Goal: Information Seeking & Learning: Learn about a topic

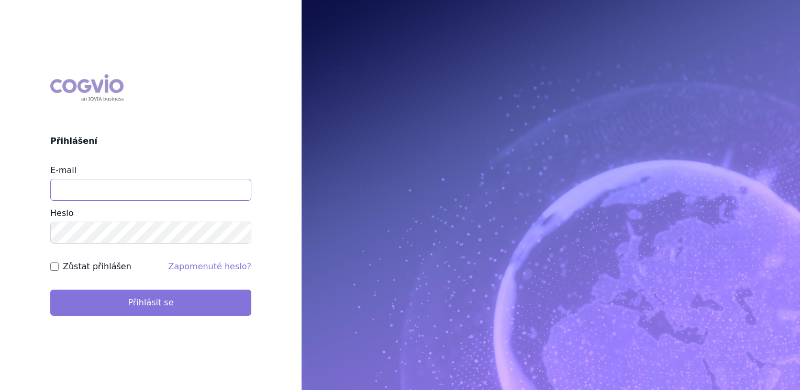
type input "jana_oberreiterova@accord-healthcare.com"
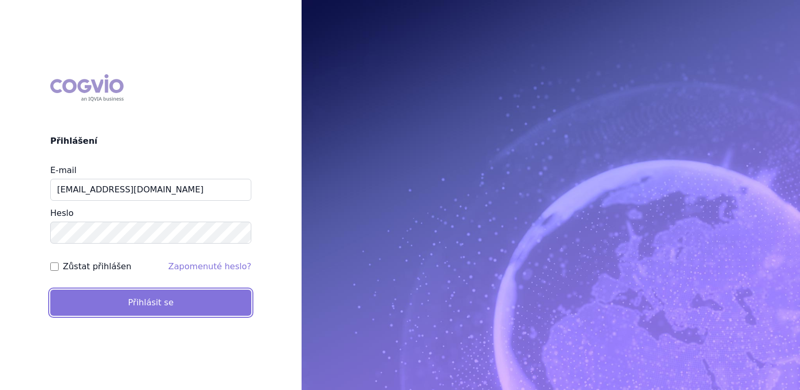
click at [170, 297] on button "Přihlásit se" at bounding box center [150, 303] width 201 height 26
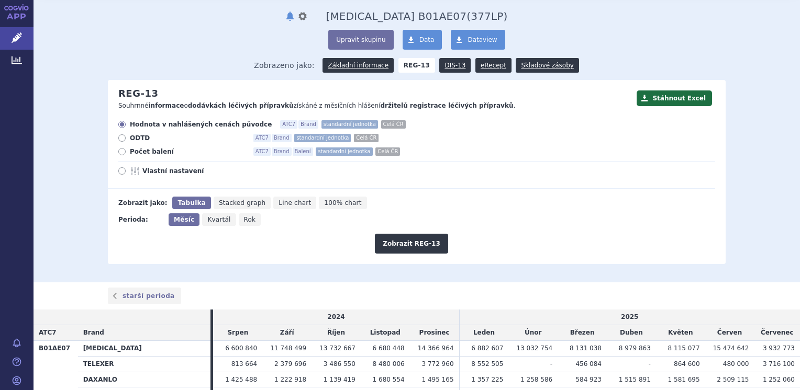
scroll to position [30, 0]
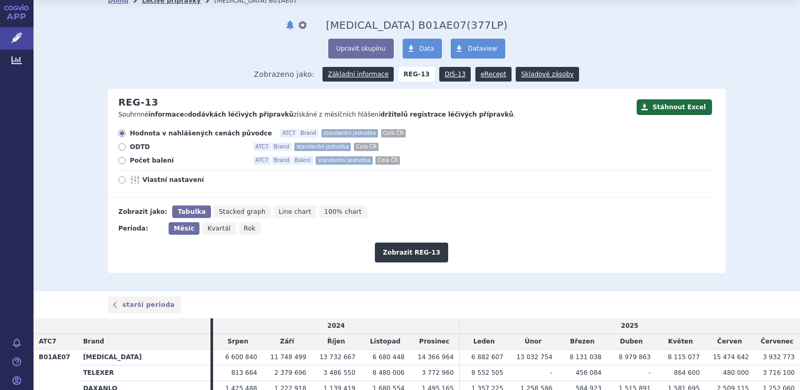
click at [149, 3] on link "Léčivé přípravky" at bounding box center [171, 0] width 59 height 7
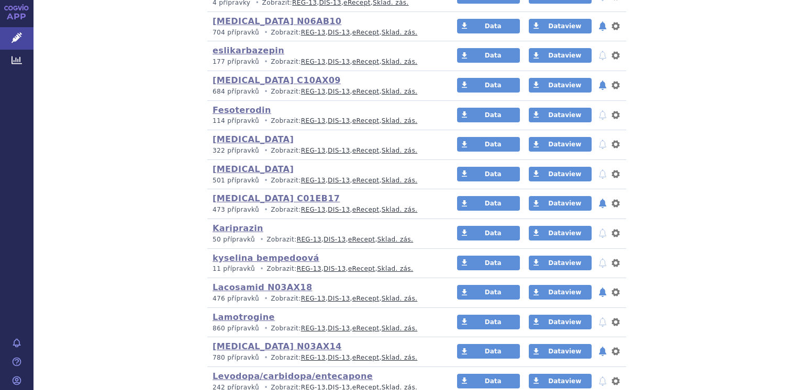
scroll to position [890, 0]
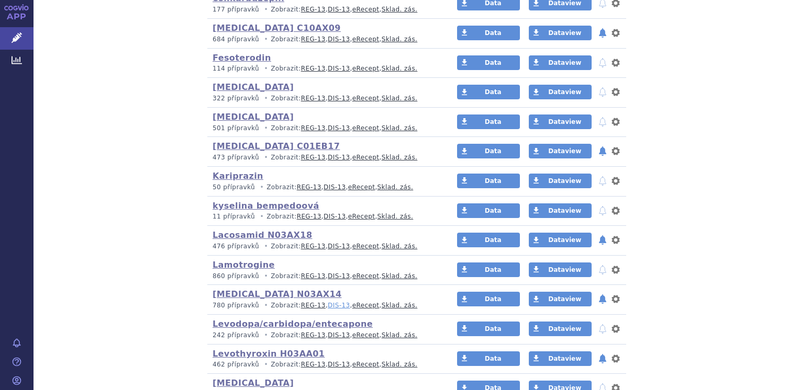
click at [328, 304] on link "DIS-13" at bounding box center [339, 305] width 22 height 7
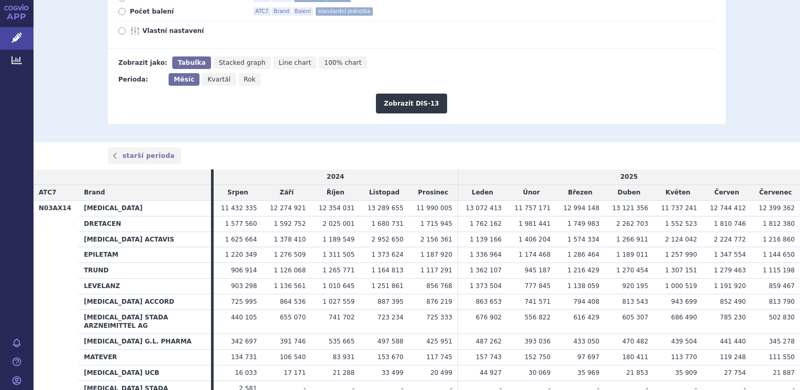
scroll to position [105, 0]
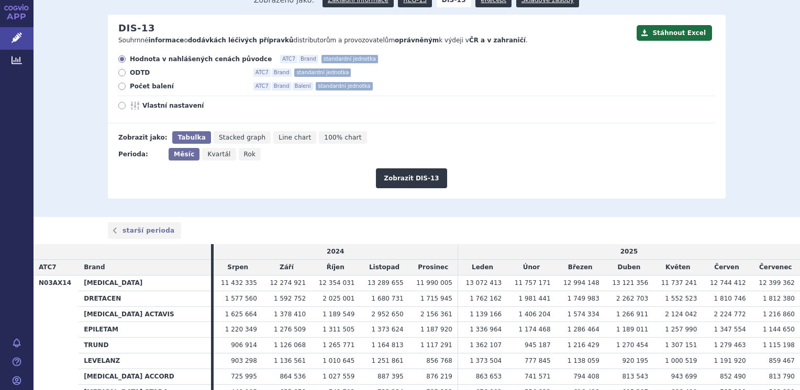
click at [119, 87] on icon at bounding box center [121, 86] width 7 height 7
click at [119, 87] on input "Počet balení ATC7 Brand Balení standardní jednotka" at bounding box center [122, 87] width 7 height 7
radio input "true"
click at [396, 180] on button "Zobrazit DIS-13" at bounding box center [411, 179] width 71 height 20
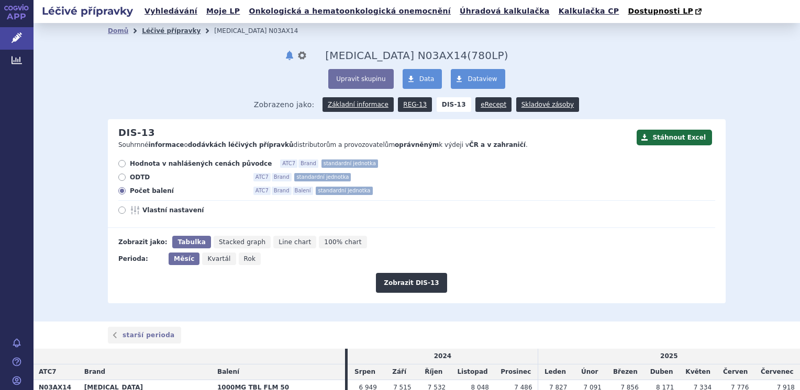
click at [157, 31] on link "Léčivé přípravky" at bounding box center [171, 30] width 59 height 7
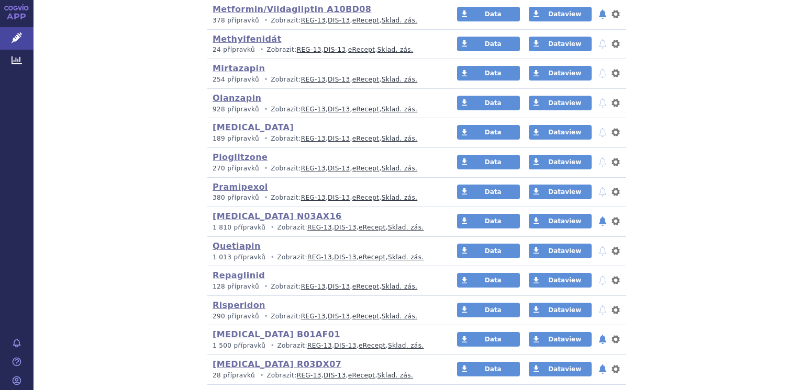
scroll to position [1518, 0]
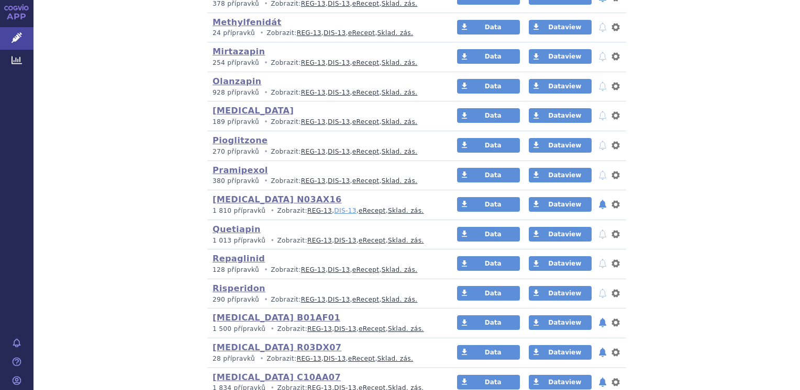
click at [334, 207] on link "DIS-13" at bounding box center [345, 210] width 22 height 7
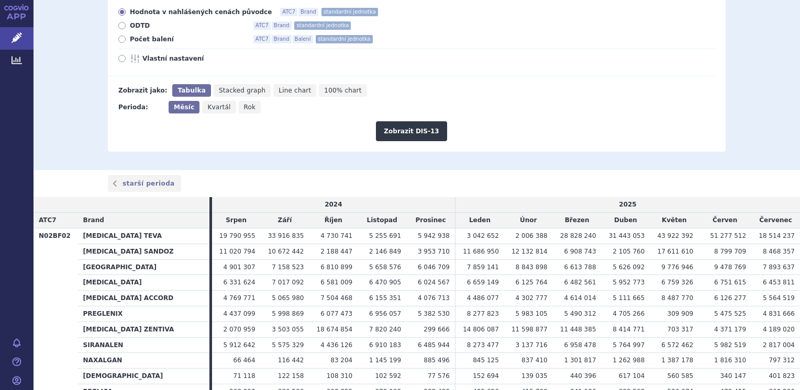
scroll to position [157, 0]
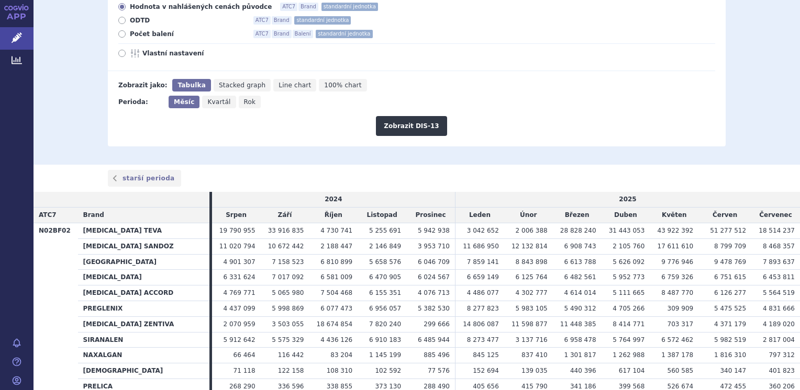
drag, startPoint x: 124, startPoint y: 37, endPoint x: 134, endPoint y: 35, distance: 11.1
click at [124, 37] on label "Počet balení ATC7 Brand Balení standardní jednotka" at bounding box center [416, 34] width 597 height 8
click at [124, 37] on input "Počet balení ATC7 Brand Balení standardní jednotka" at bounding box center [122, 35] width 7 height 7
radio input "true"
click at [400, 127] on button "Zobrazit DIS-13" at bounding box center [411, 126] width 71 height 20
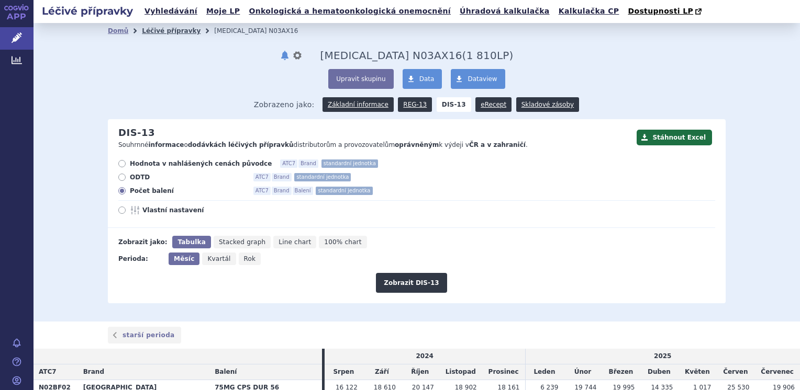
click at [159, 29] on link "Léčivé přípravky" at bounding box center [171, 30] width 59 height 7
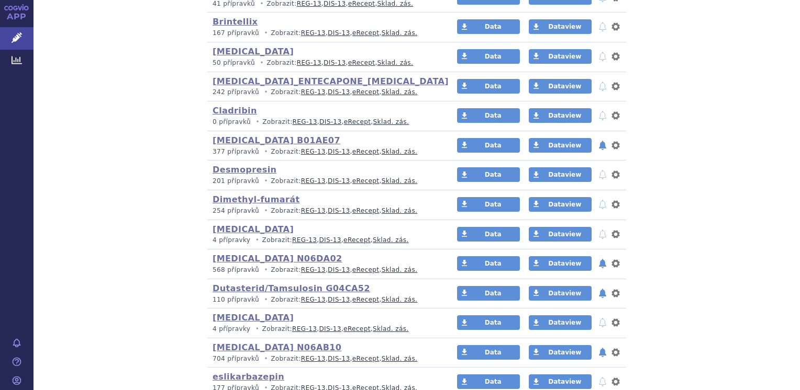
scroll to position [523, 0]
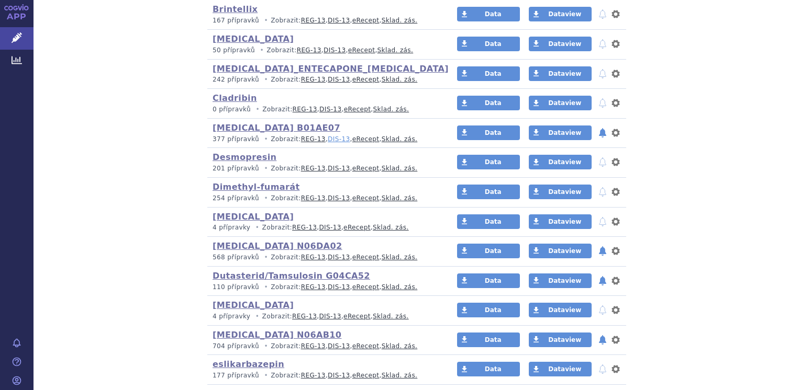
click at [328, 137] on link "DIS-13" at bounding box center [339, 139] width 22 height 7
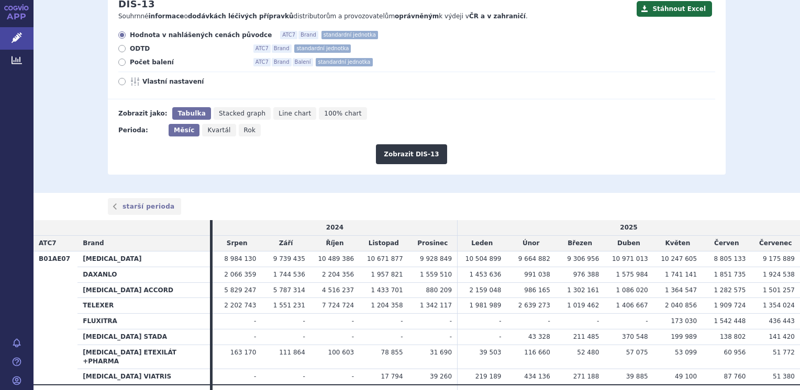
scroll to position [157, 0]
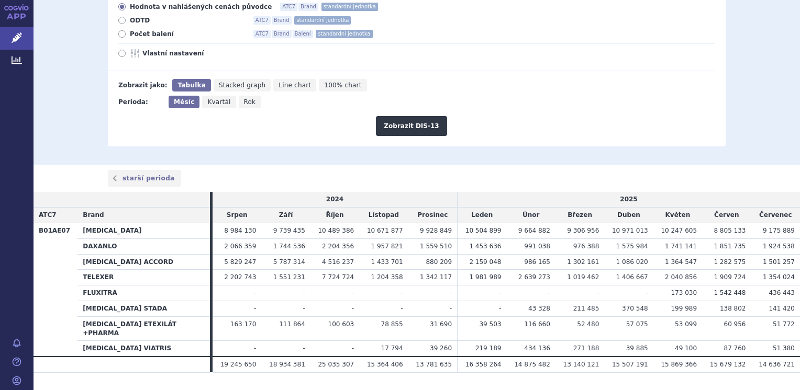
click at [120, 37] on icon at bounding box center [121, 33] width 7 height 7
click at [120, 37] on input "Počet balení ATC7 Brand Balení standardní jednotka" at bounding box center [122, 35] width 7 height 7
radio input "true"
click at [399, 125] on button "Zobrazit DIS-13" at bounding box center [411, 126] width 71 height 20
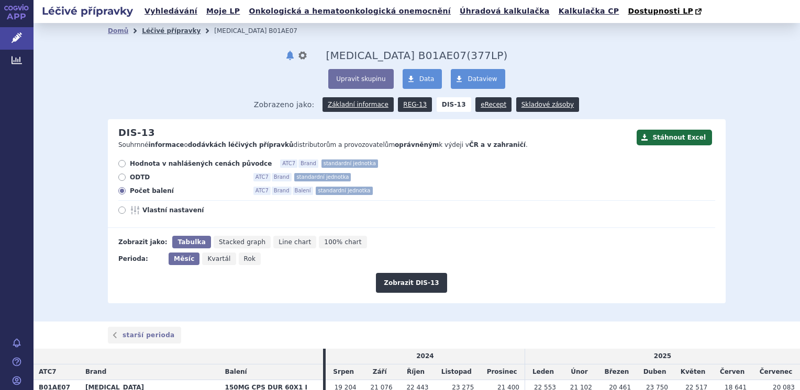
click at [170, 29] on link "Léčivé přípravky" at bounding box center [171, 30] width 59 height 7
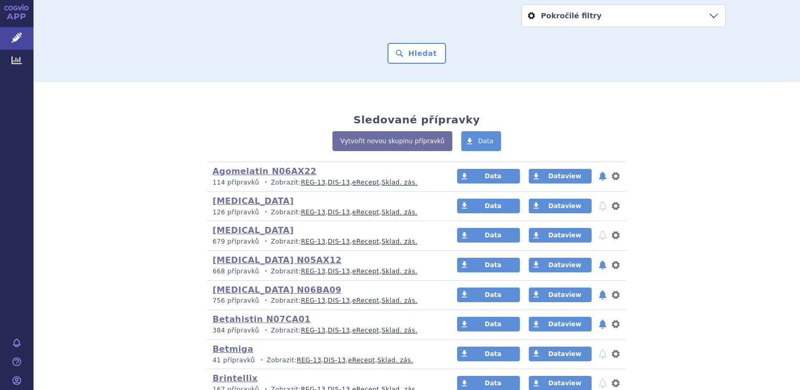
scroll to position [157, 0]
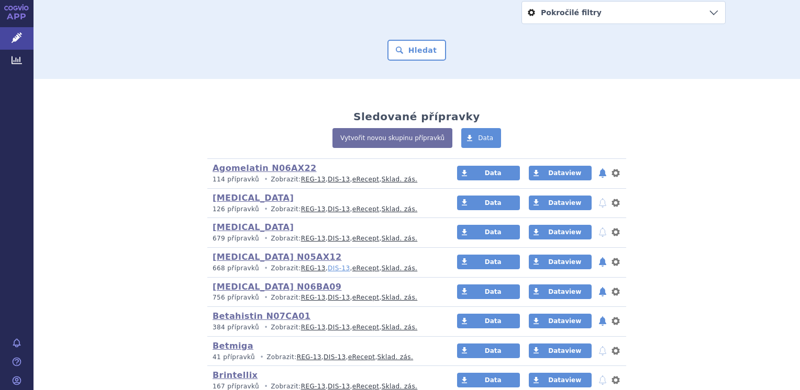
click at [328, 271] on link "DIS-13" at bounding box center [339, 268] width 22 height 7
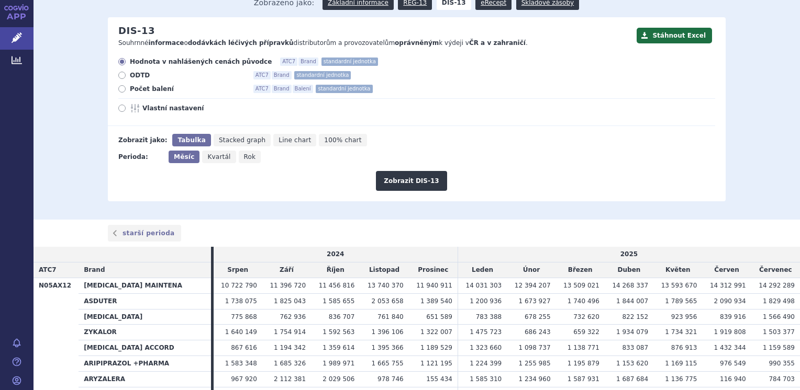
scroll to position [92, 0]
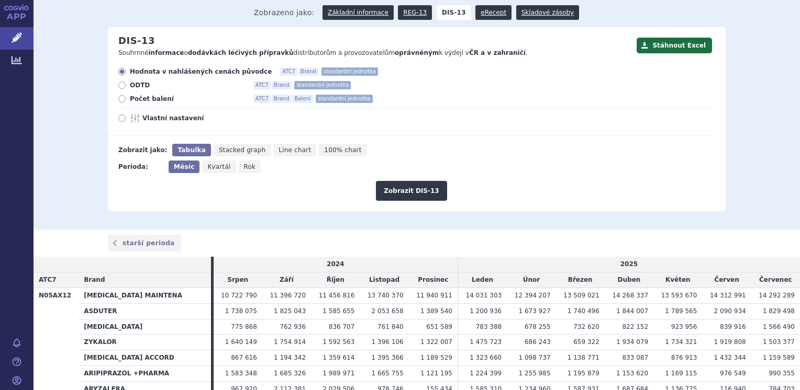
click at [130, 97] on span "Počet balení" at bounding box center [187, 99] width 115 height 8
click at [126, 97] on input "Počet balení ATC7 Brand Balení standardní jednotka" at bounding box center [122, 100] width 7 height 7
radio input "true"
click at [417, 193] on button "Zobrazit DIS-13" at bounding box center [411, 191] width 71 height 20
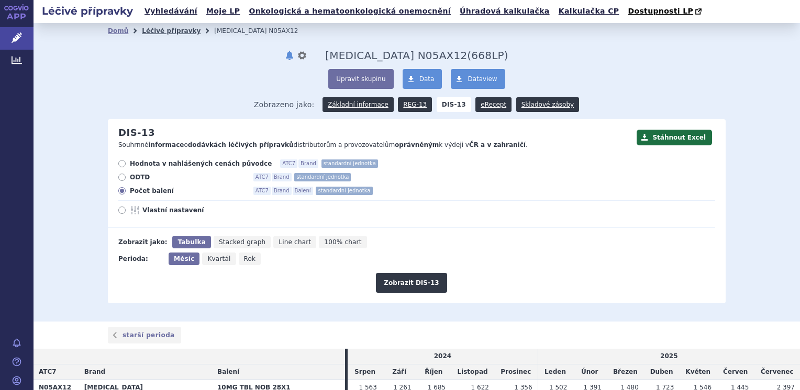
click at [163, 31] on link "Léčivé přípravky" at bounding box center [171, 30] width 59 height 7
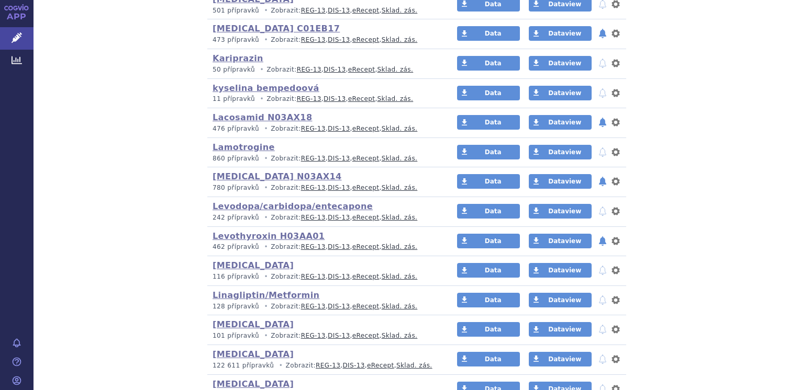
scroll to position [1151, 0]
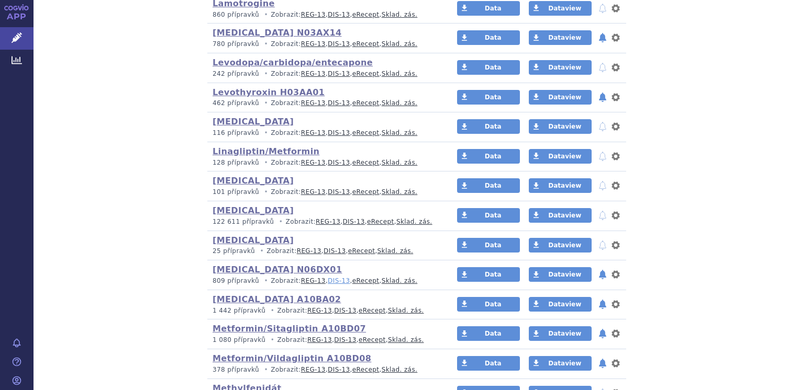
click at [328, 277] on link "DIS-13" at bounding box center [339, 280] width 22 height 7
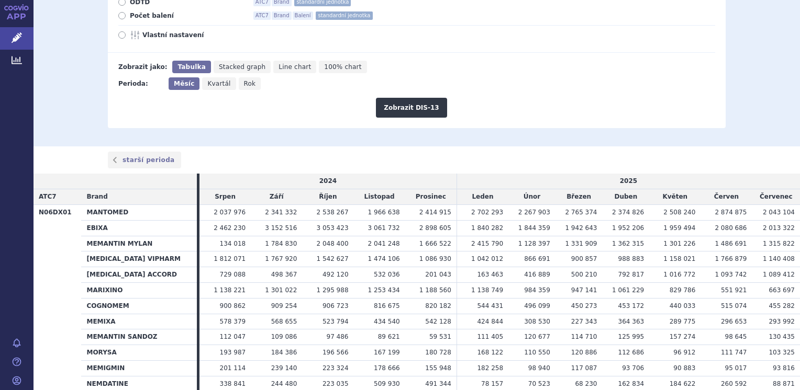
scroll to position [157, 0]
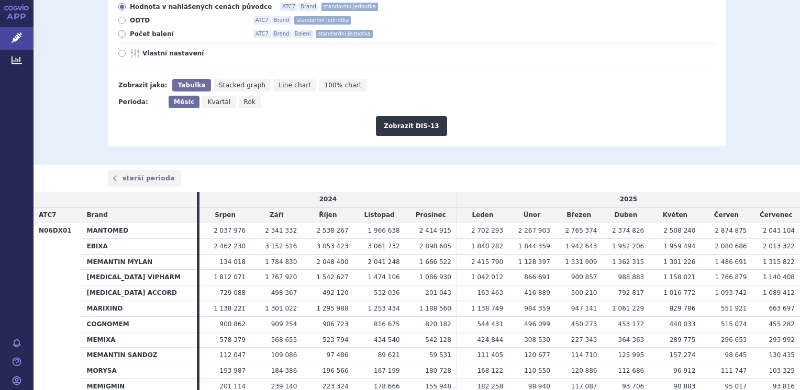
click at [130, 38] on span "Počet balení" at bounding box center [187, 34] width 115 height 8
click at [126, 38] on input "Počet balení ATC7 Brand Balení standardní jednotka" at bounding box center [122, 35] width 7 height 7
radio input "true"
click at [407, 124] on button "Zobrazit DIS-13" at bounding box center [411, 126] width 71 height 20
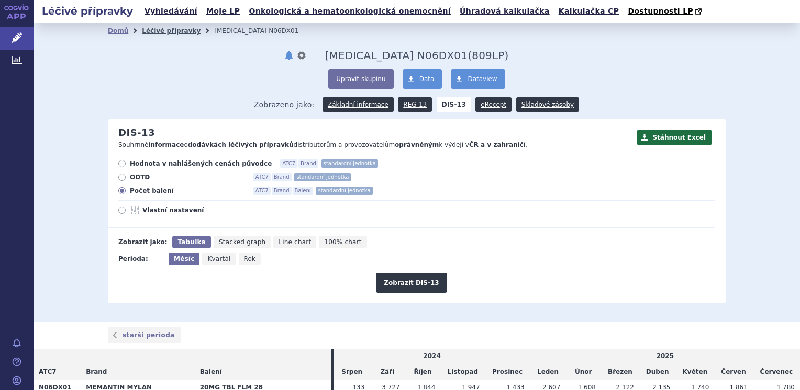
click at [160, 31] on link "Léčivé přípravky" at bounding box center [171, 30] width 59 height 7
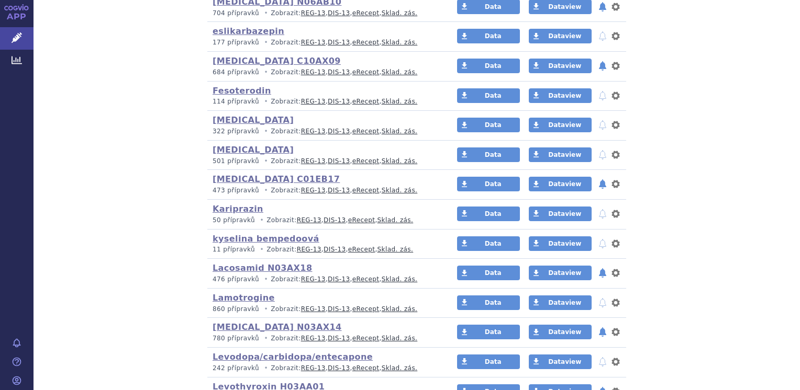
scroll to position [942, 0]
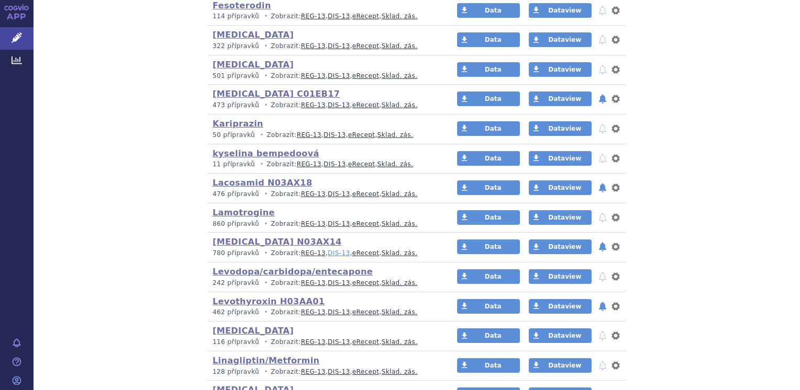
click at [328, 250] on link "DIS-13" at bounding box center [339, 253] width 22 height 7
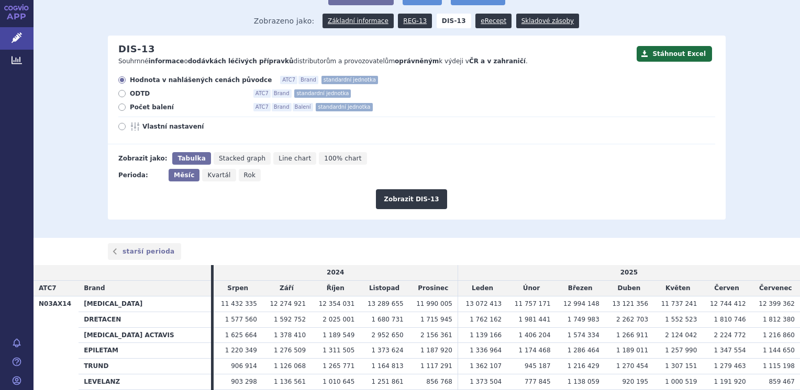
scroll to position [77, 0]
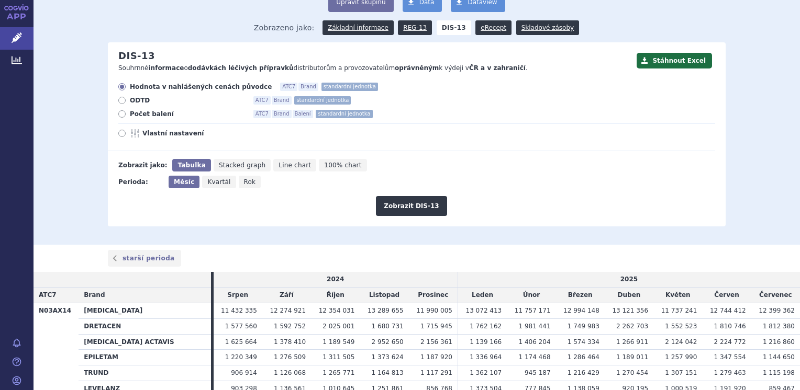
click at [142, 118] on span "Počet balení" at bounding box center [187, 114] width 115 height 8
click at [126, 118] on input "Počet balení ATC7 Brand Balení standardní jednotka" at bounding box center [122, 115] width 7 height 7
radio input "true"
click at [421, 204] on button "Zobrazit DIS-13" at bounding box center [411, 206] width 71 height 20
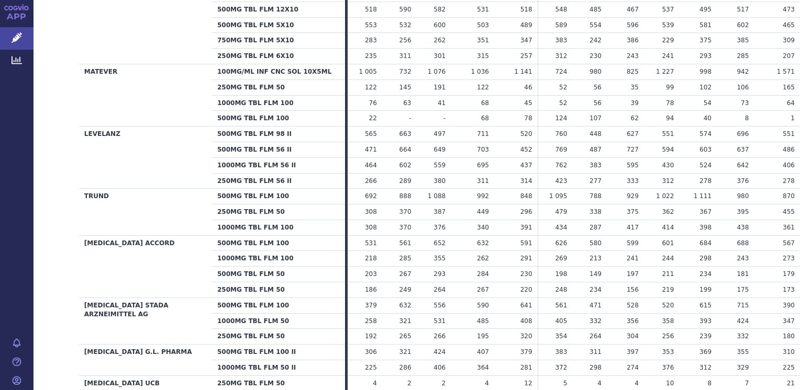
scroll to position [628, 0]
